Goal: Find specific page/section: Find specific page/section

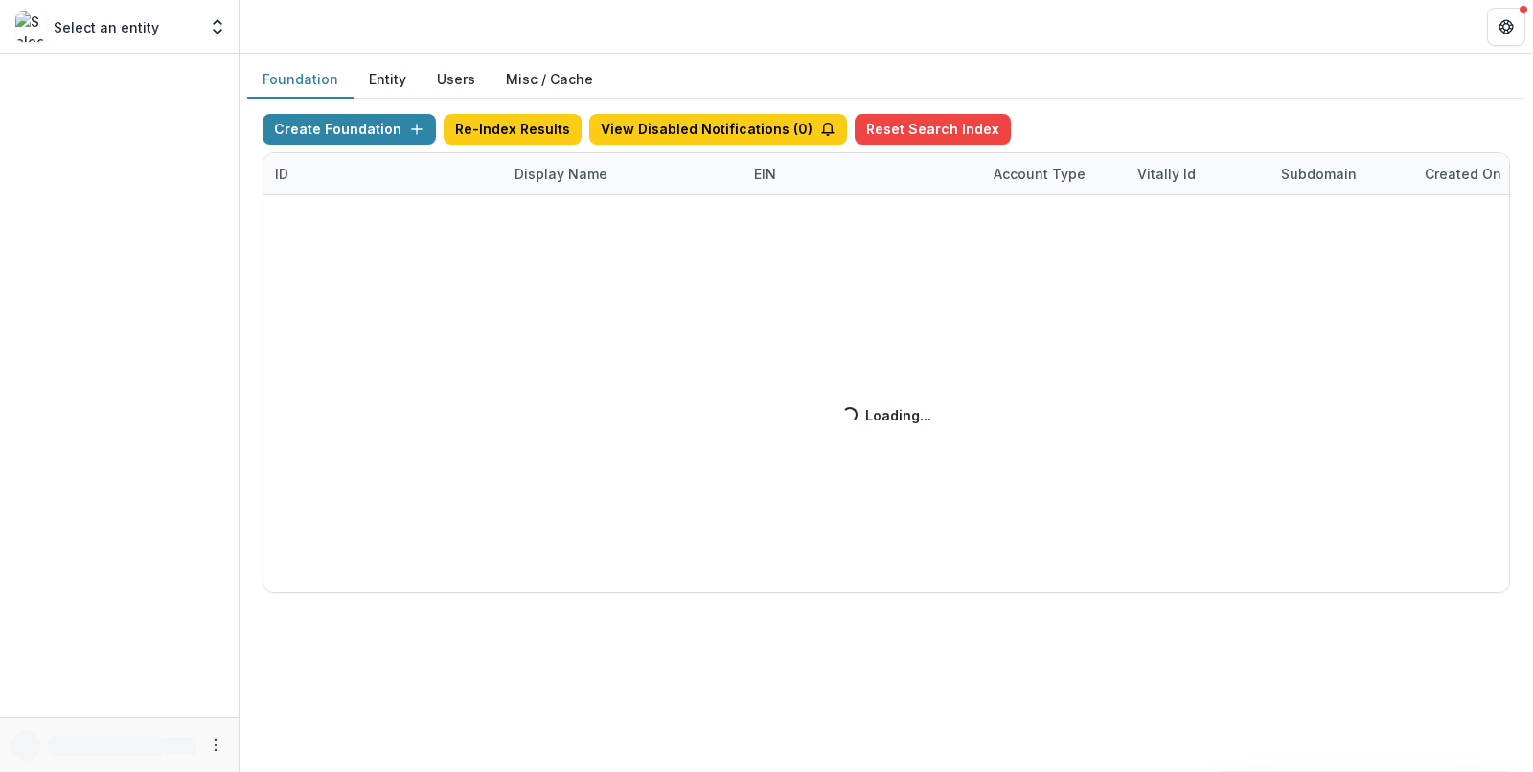
click at [550, 166] on div "Create Foundation Re-Index Results View Disabled Notifications ( 0 ) Reset Sear…" at bounding box center [885, 353] width 1247 height 479
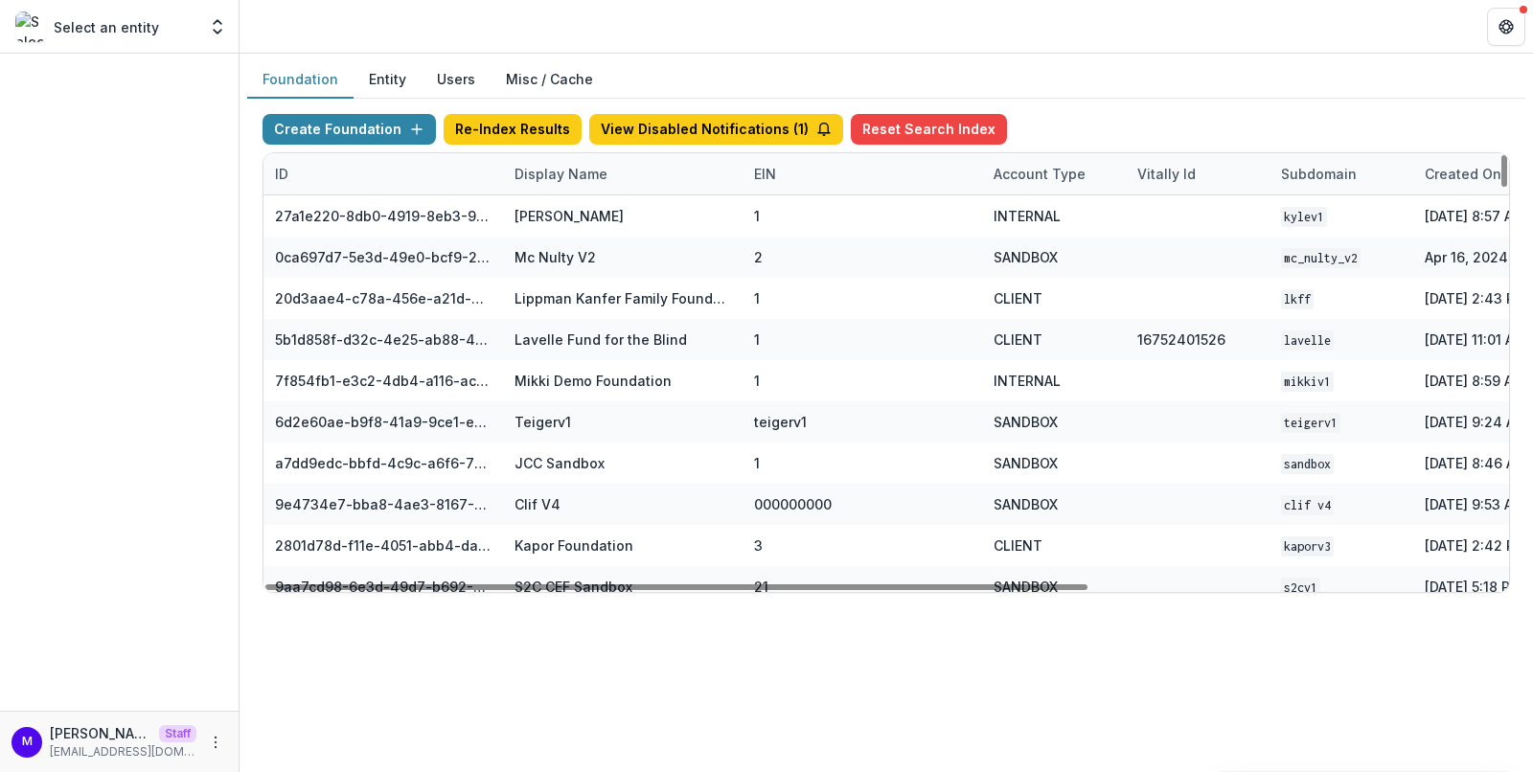
click at [544, 165] on div "Display Name" at bounding box center [561, 174] width 116 height 20
click at [548, 207] on input at bounding box center [621, 215] width 230 height 31
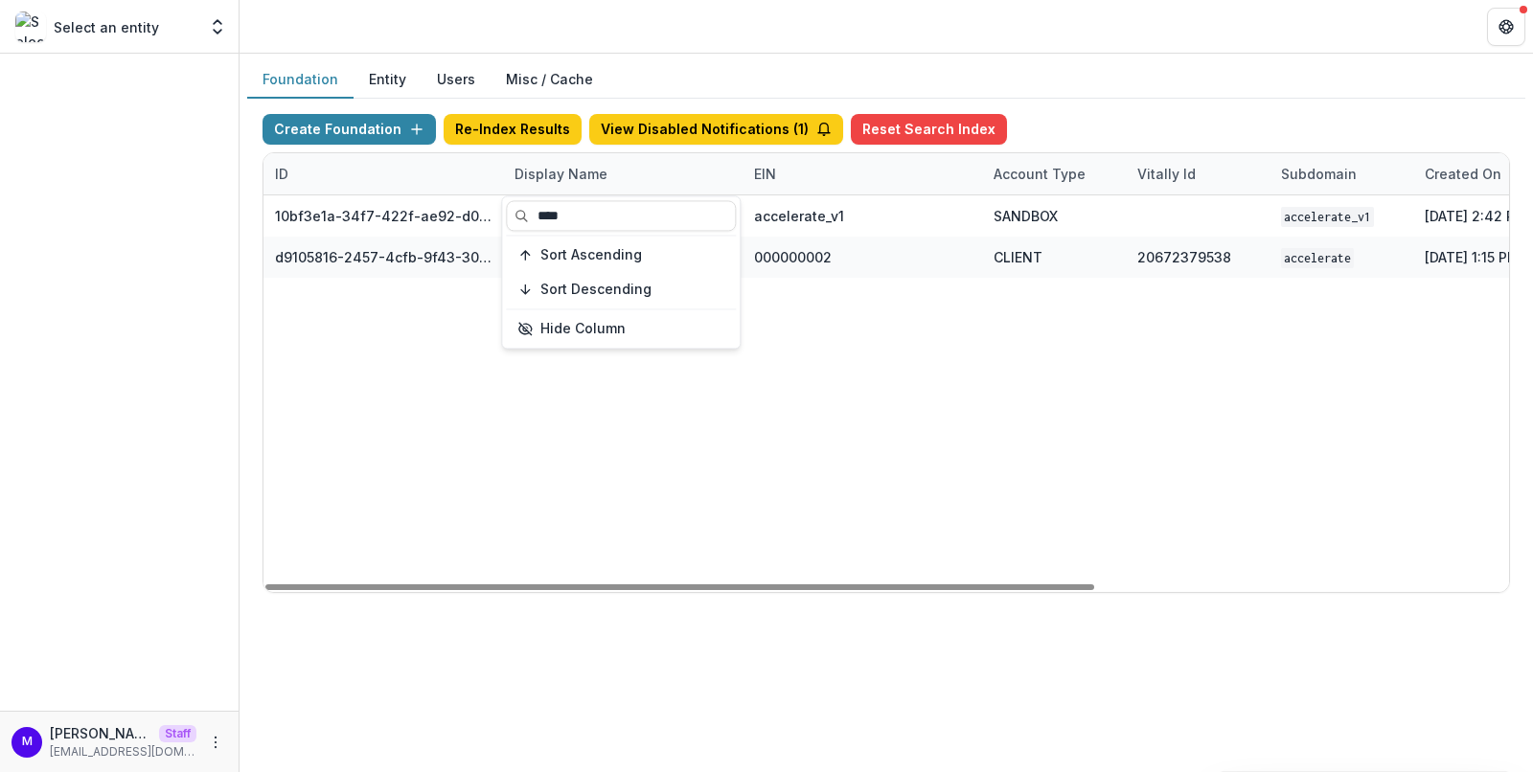
type input "****"
click at [904, 71] on div "Foundation Entity Users Misc / Cache" at bounding box center [886, 79] width 1278 height 37
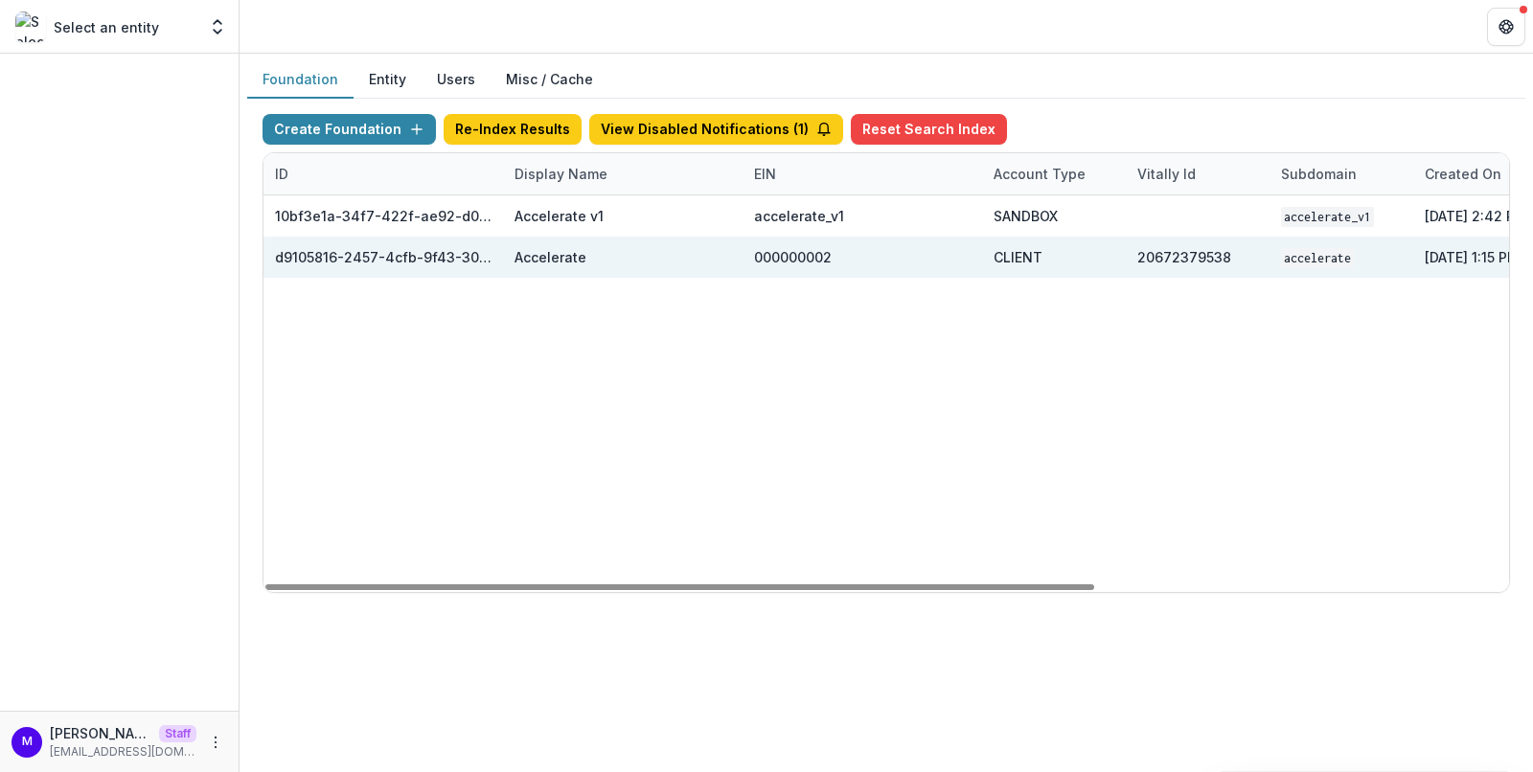
scroll to position [0, 398]
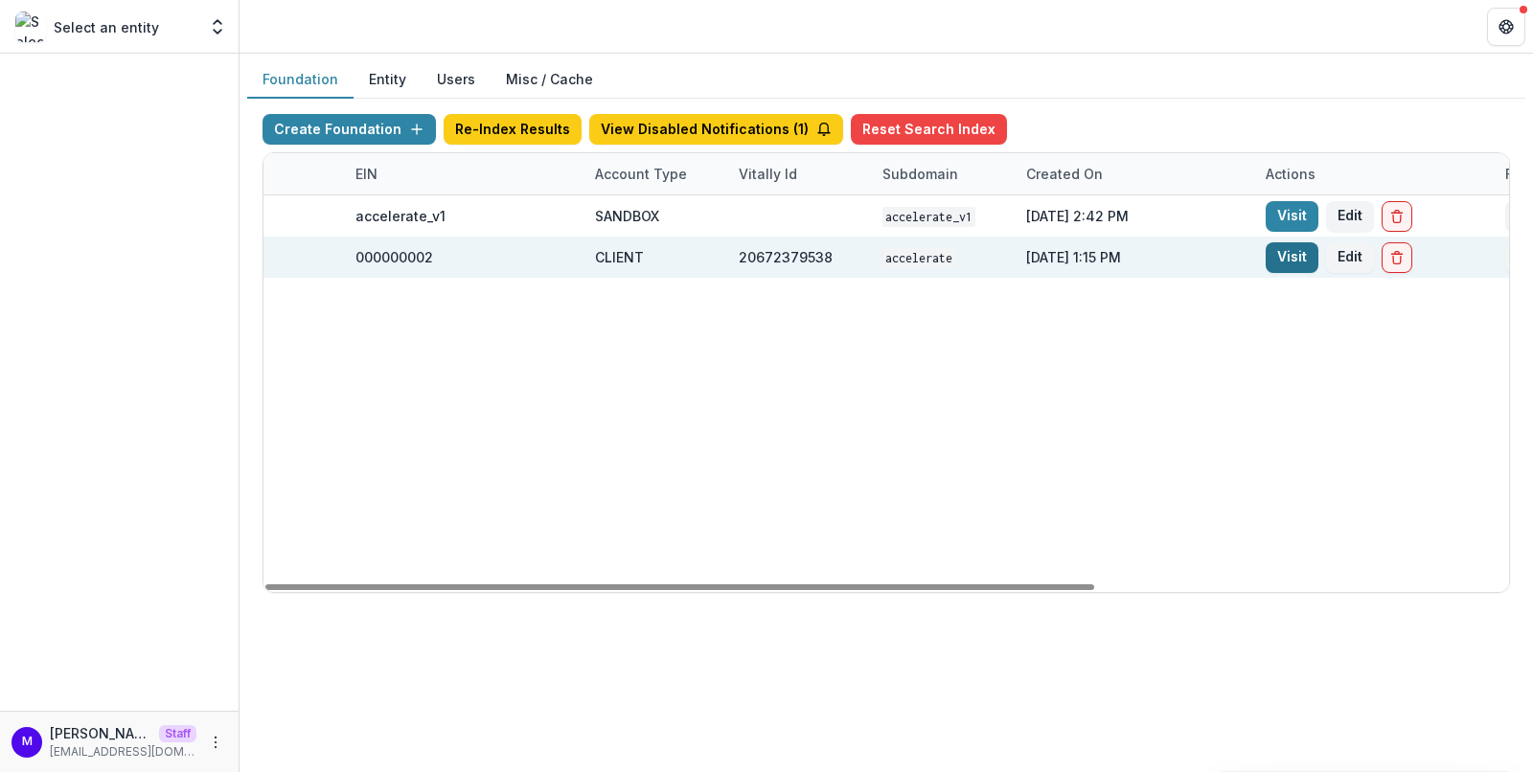
click at [1292, 251] on link "Visit" at bounding box center [1291, 257] width 53 height 31
